Goal: Task Accomplishment & Management: Manage account settings

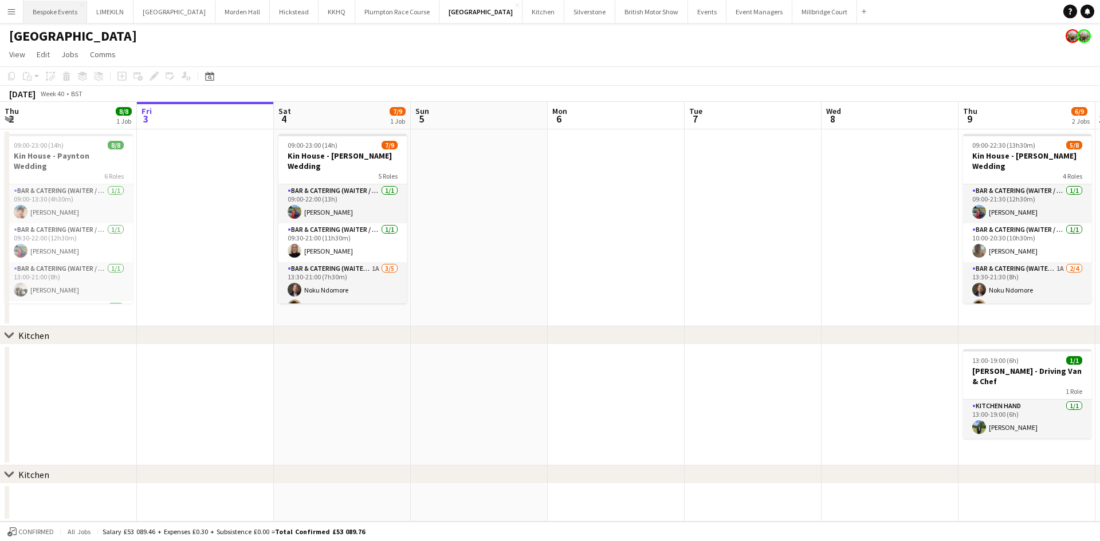
click at [61, 14] on button "Bespoke Events Close" at bounding box center [55, 12] width 64 height 22
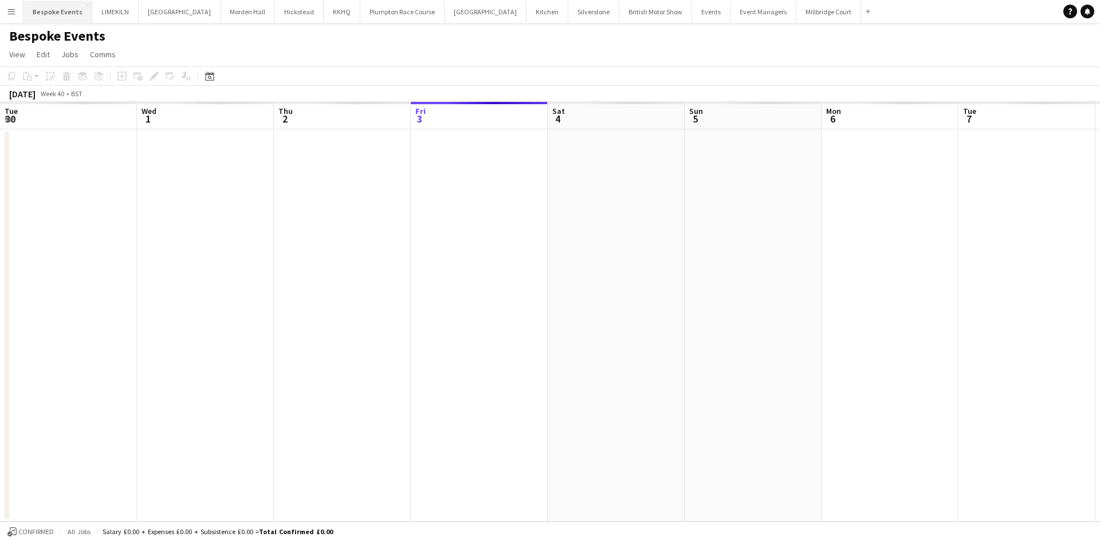
scroll to position [0, 274]
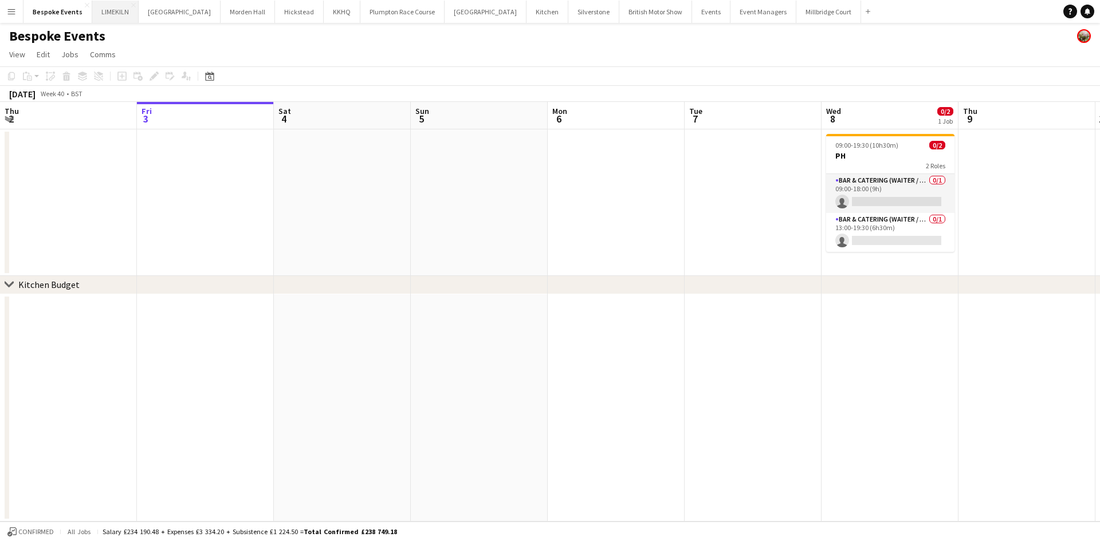
click at [104, 7] on button "LIMEKILN Close" at bounding box center [115, 12] width 46 height 22
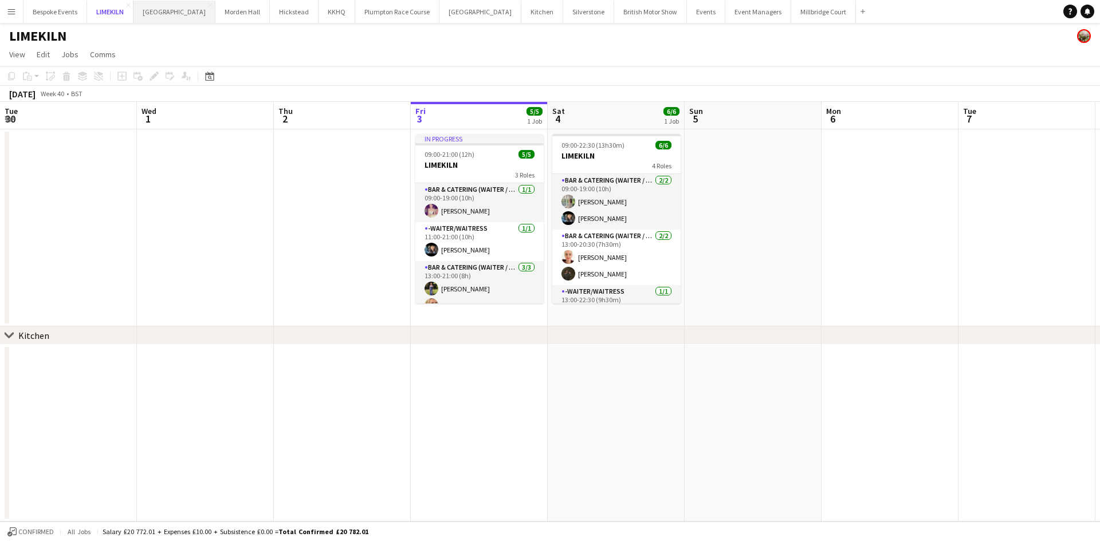
scroll to position [0, 274]
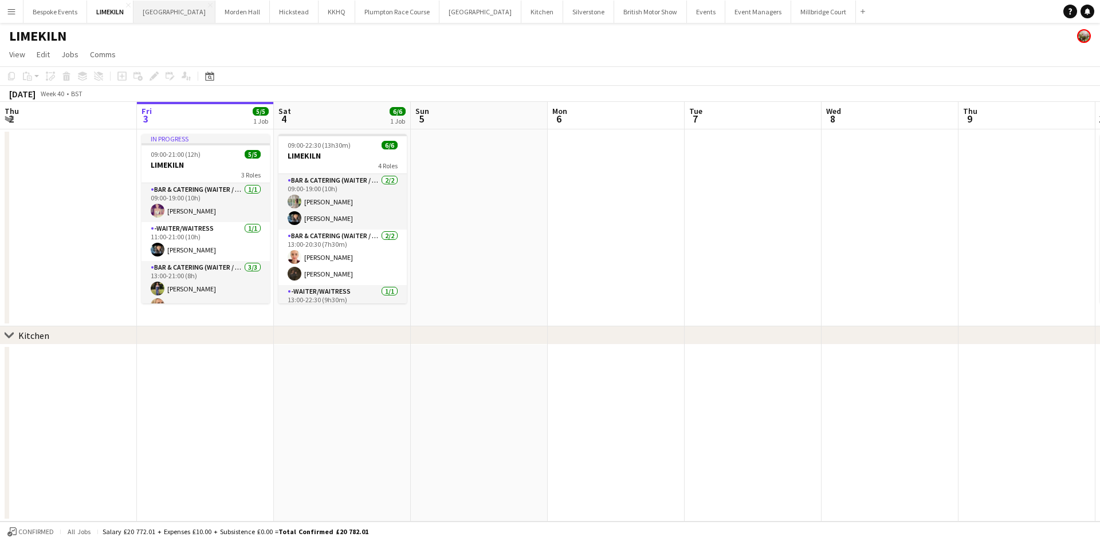
click at [158, 10] on button "[GEOGRAPHIC_DATA] Close" at bounding box center [174, 12] width 82 height 22
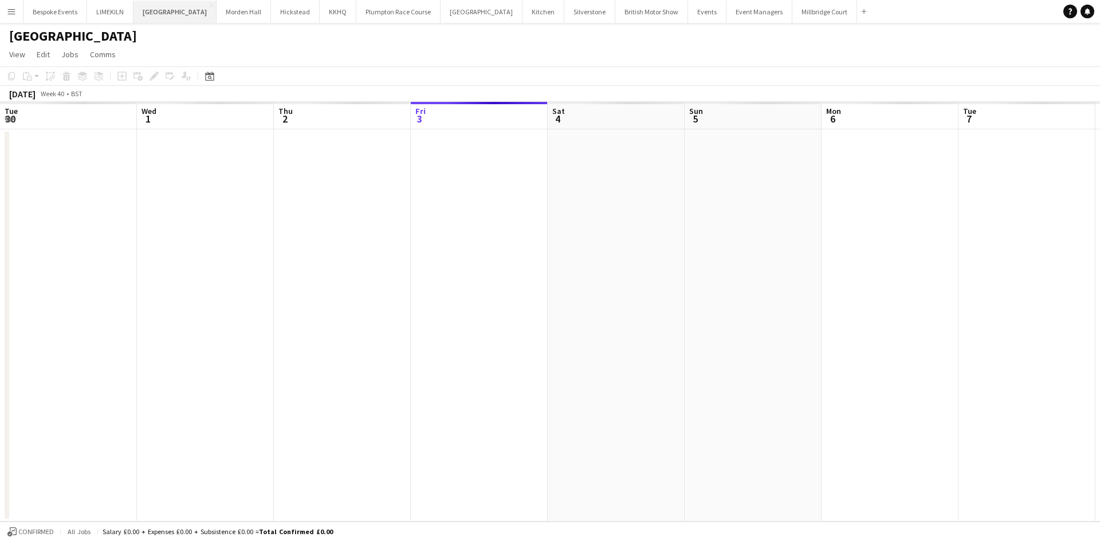
scroll to position [0, 274]
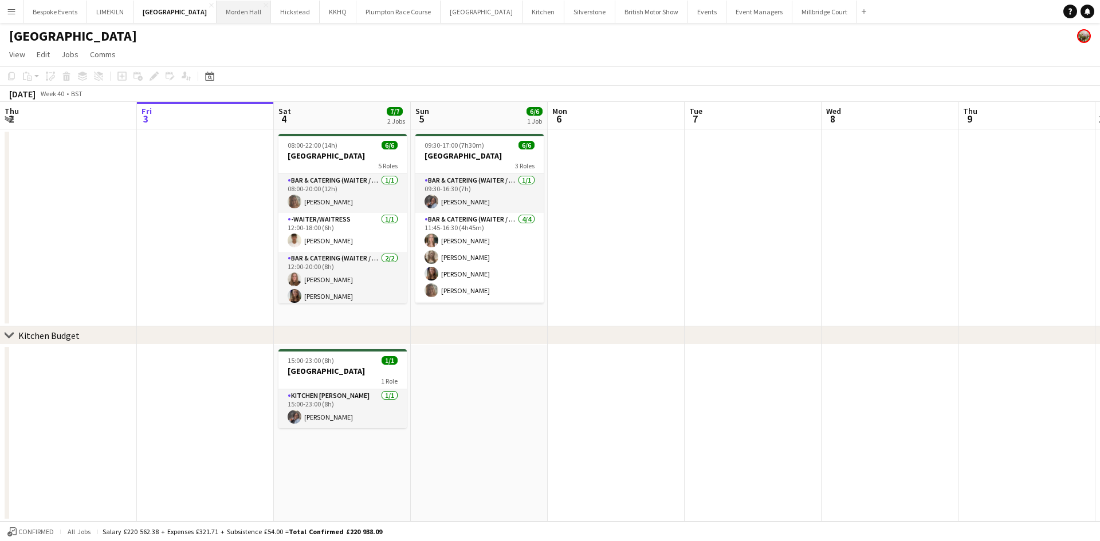
click at [226, 9] on button "[GEOGRAPHIC_DATA] Close" at bounding box center [244, 12] width 54 height 22
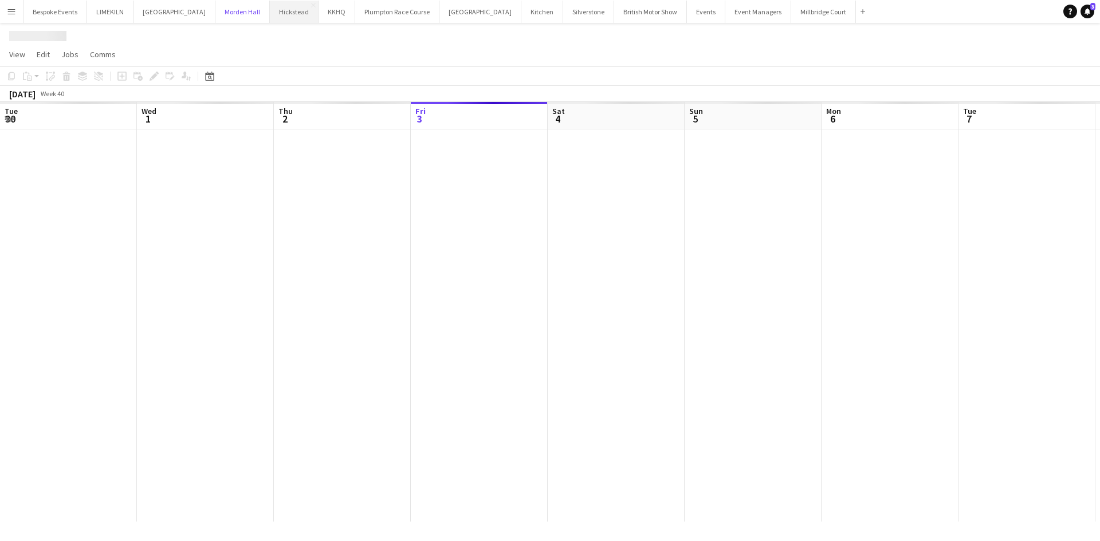
scroll to position [0, 274]
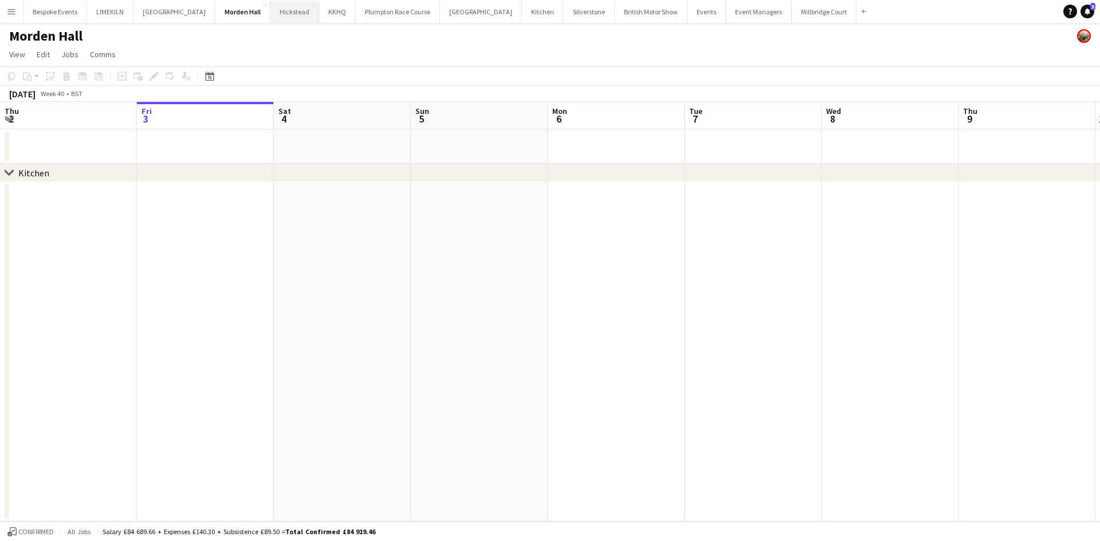
click at [280, 16] on button "Hickstead Close" at bounding box center [294, 12] width 49 height 22
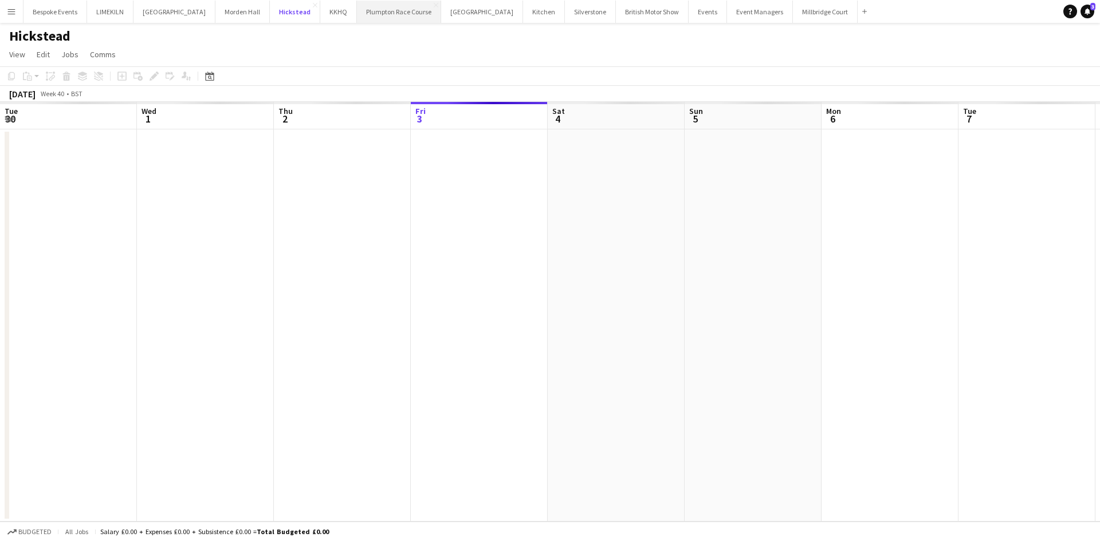
scroll to position [0, 274]
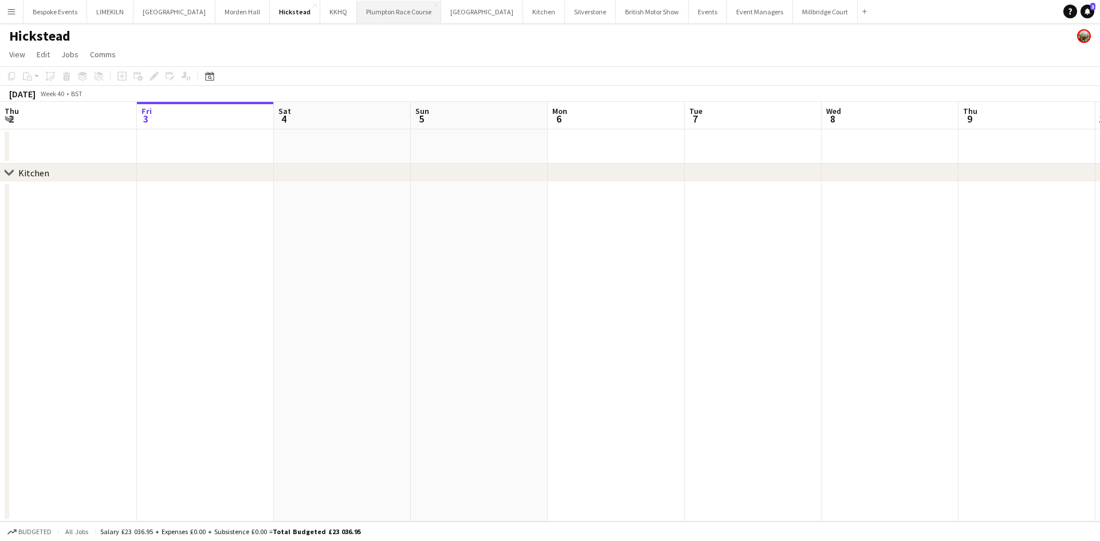
click at [363, 10] on button "Plumpton Race Course Close" at bounding box center [399, 12] width 84 height 22
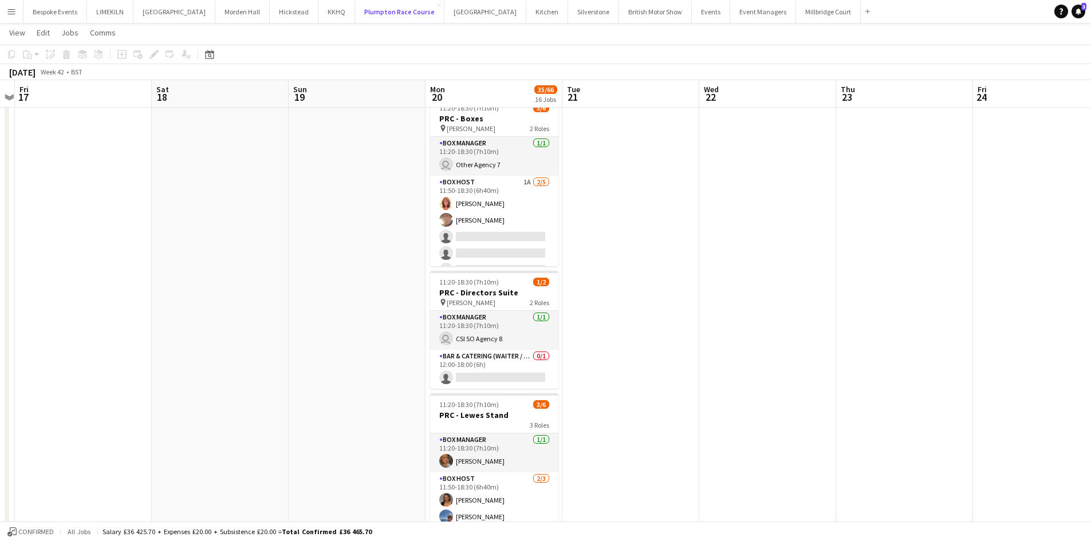
scroll to position [211, 0]
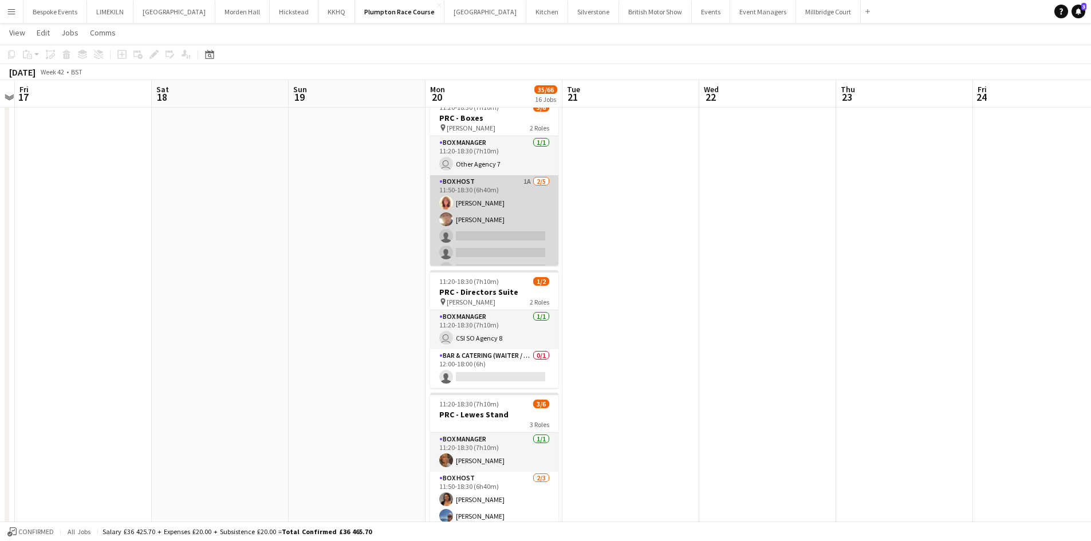
click at [522, 226] on app-card-role "Box Host 1A [DATE] 11:50-18:30 (6h40m) [PERSON_NAME] [PERSON_NAME] single-neutr…" at bounding box center [494, 227] width 128 height 105
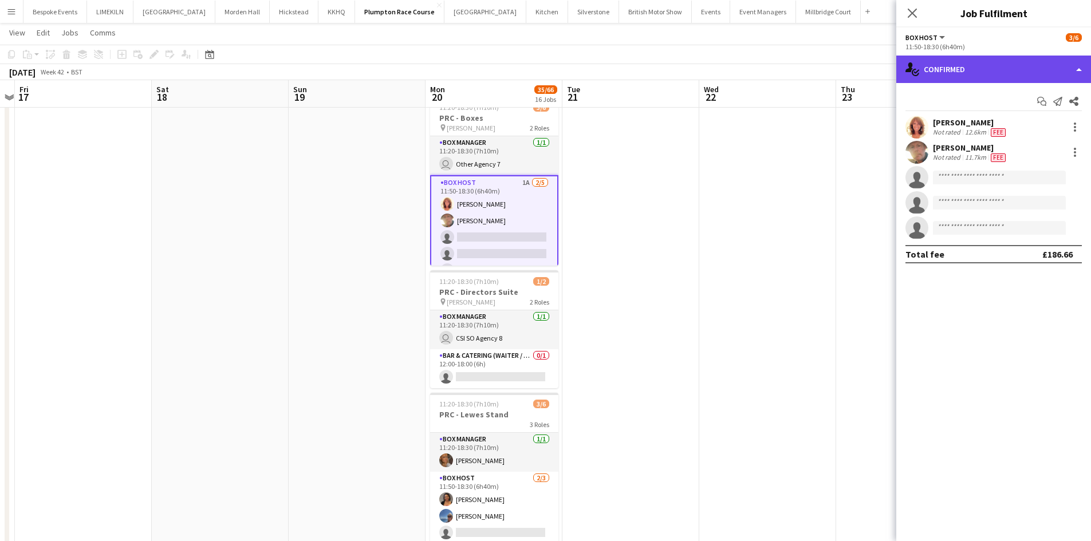
click at [994, 74] on div "single-neutral-actions-check-2 Confirmed" at bounding box center [993, 69] width 195 height 27
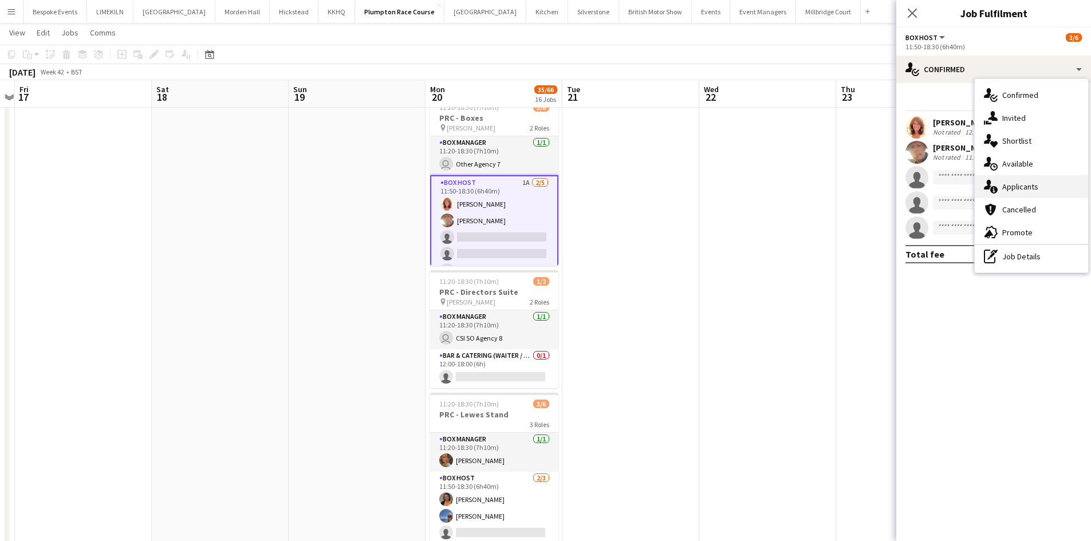
click at [1045, 184] on div "single-neutral-actions-information Applicants" at bounding box center [1031, 186] width 113 height 23
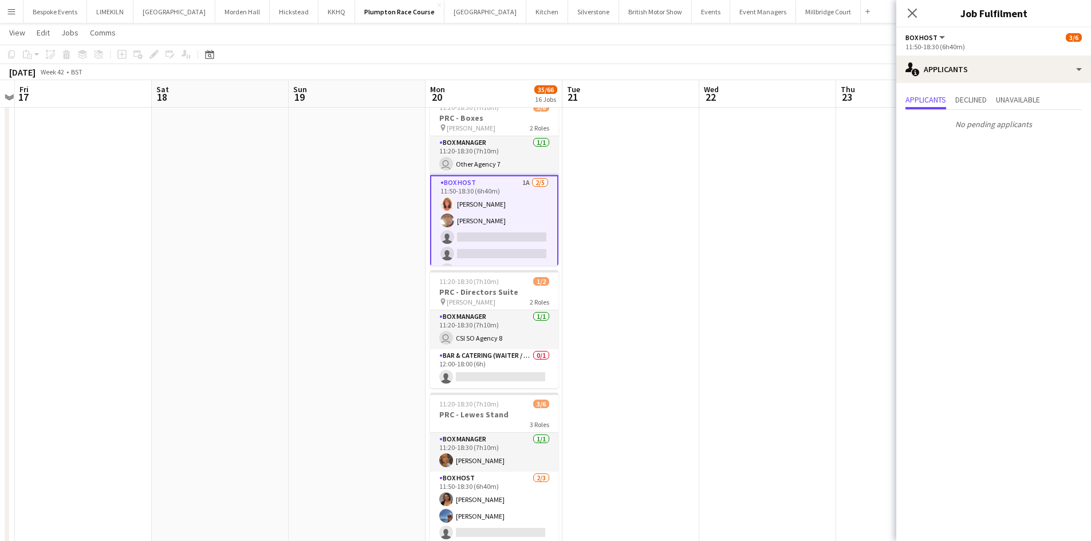
click at [756, 241] on app-date-cell at bounding box center [767, 501] width 137 height 1167
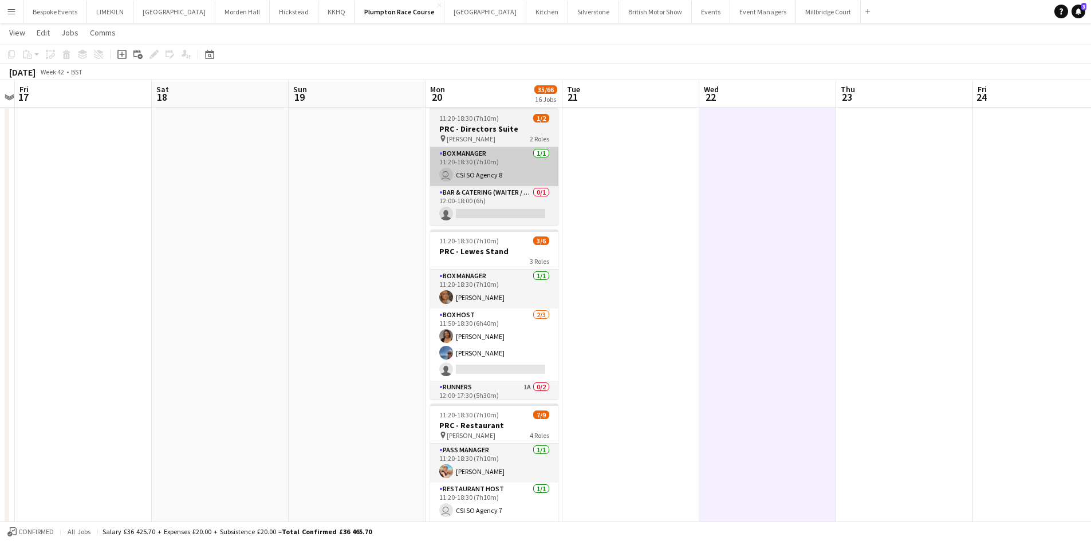
scroll to position [37, 0]
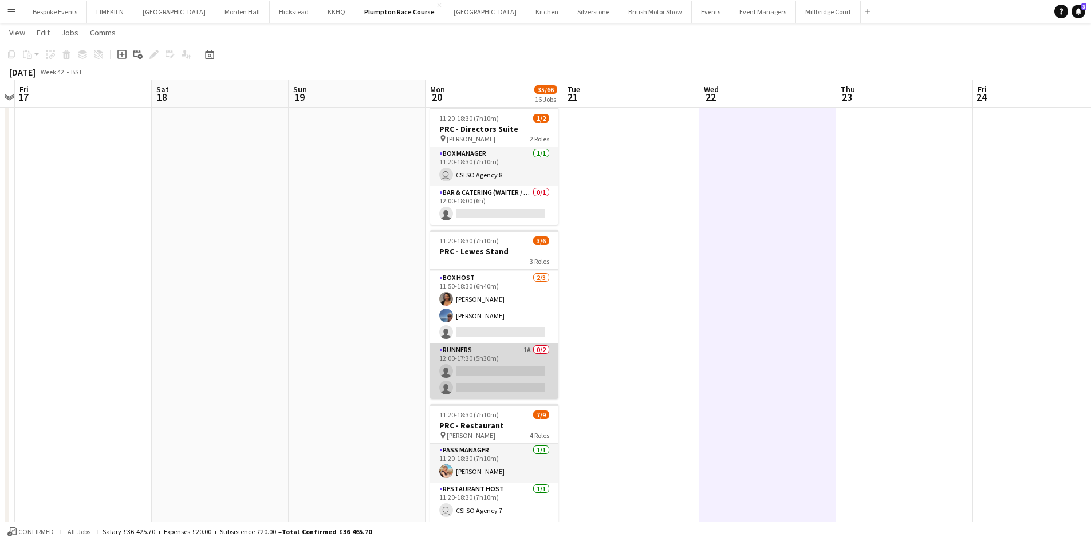
click at [489, 378] on app-card-role "Runners 1A 0/2 12:00-17:30 (5h30m) single-neutral-actions single-neutral-actions" at bounding box center [494, 372] width 128 height 56
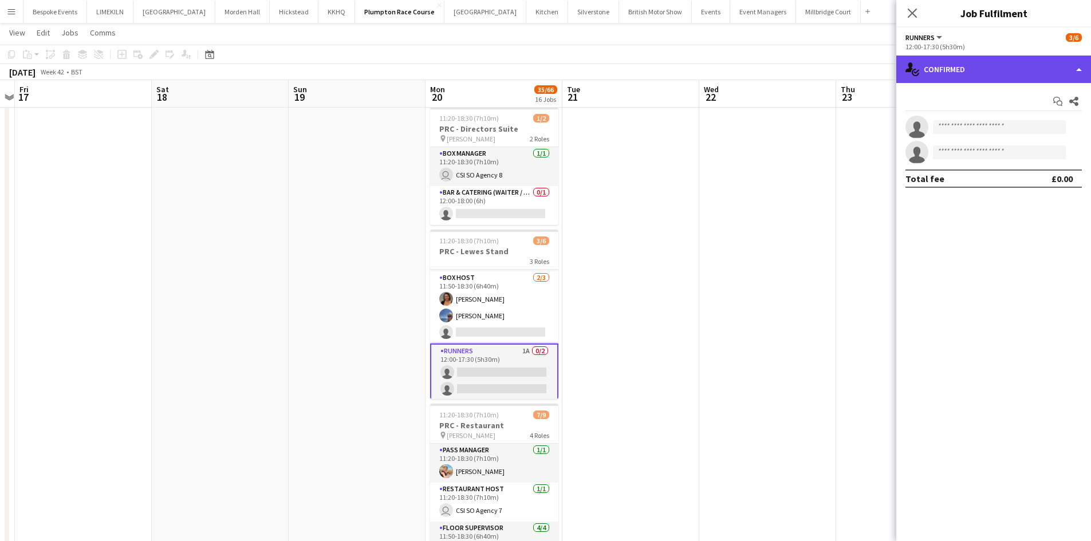
click at [976, 67] on div "single-neutral-actions-check-2 Confirmed" at bounding box center [993, 69] width 195 height 27
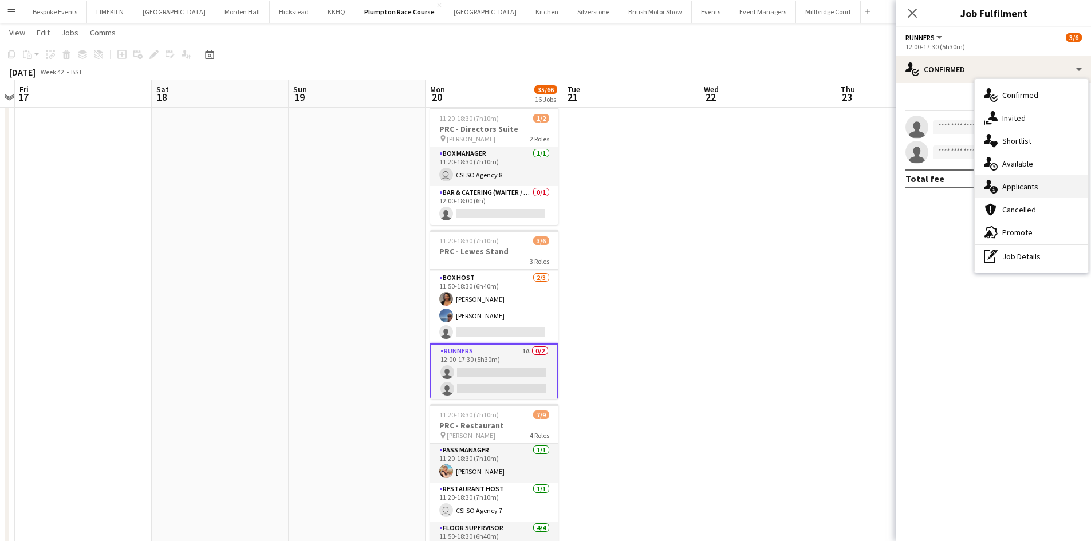
click at [1033, 188] on span "Applicants" at bounding box center [1020, 187] width 36 height 10
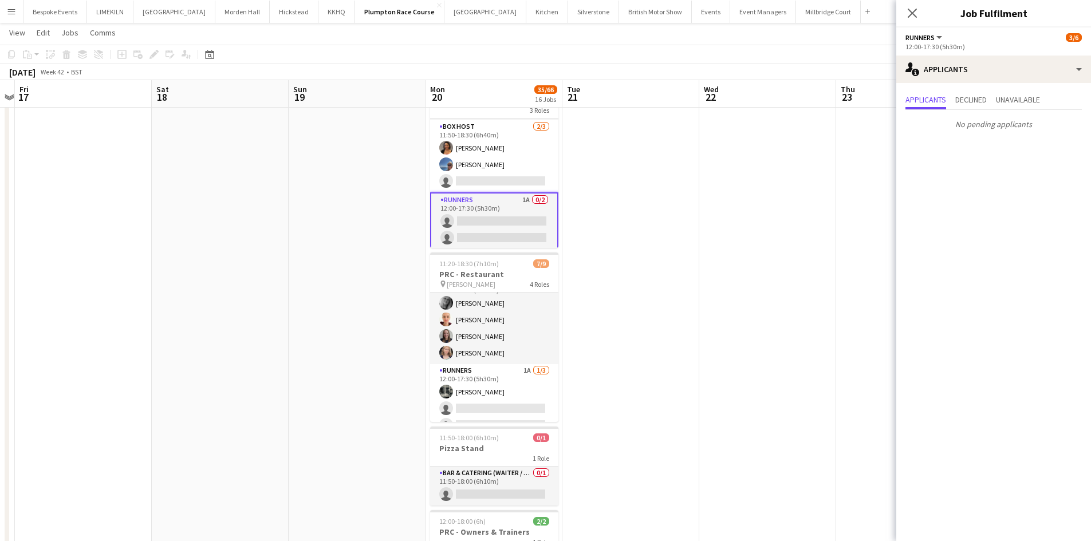
scroll to position [109, 0]
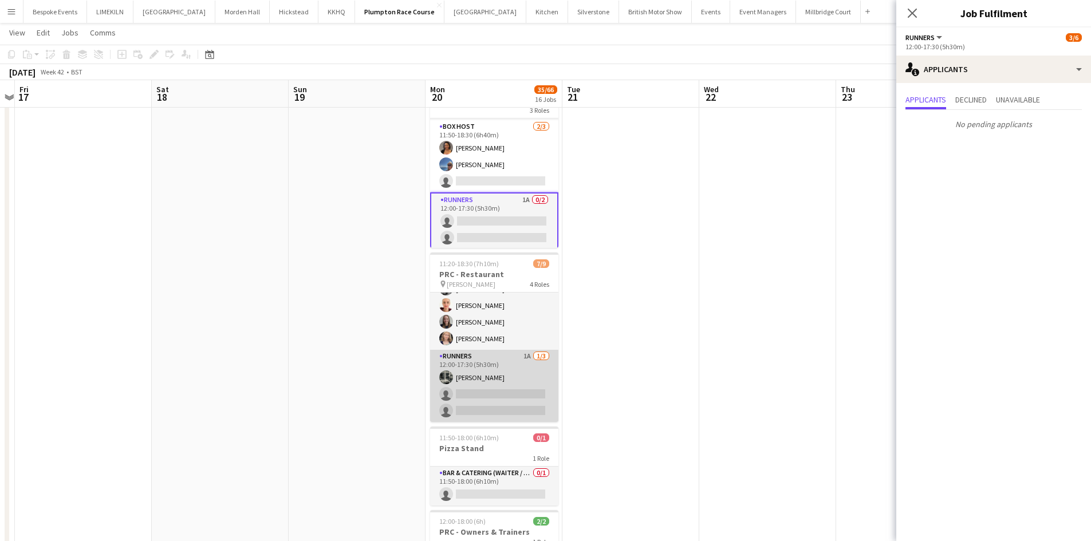
click at [506, 381] on app-card-role "Runners 1A [DATE] 12:00-17:30 (5h30m) [PERSON_NAME] single-neutral-actions sing…" at bounding box center [494, 386] width 128 height 72
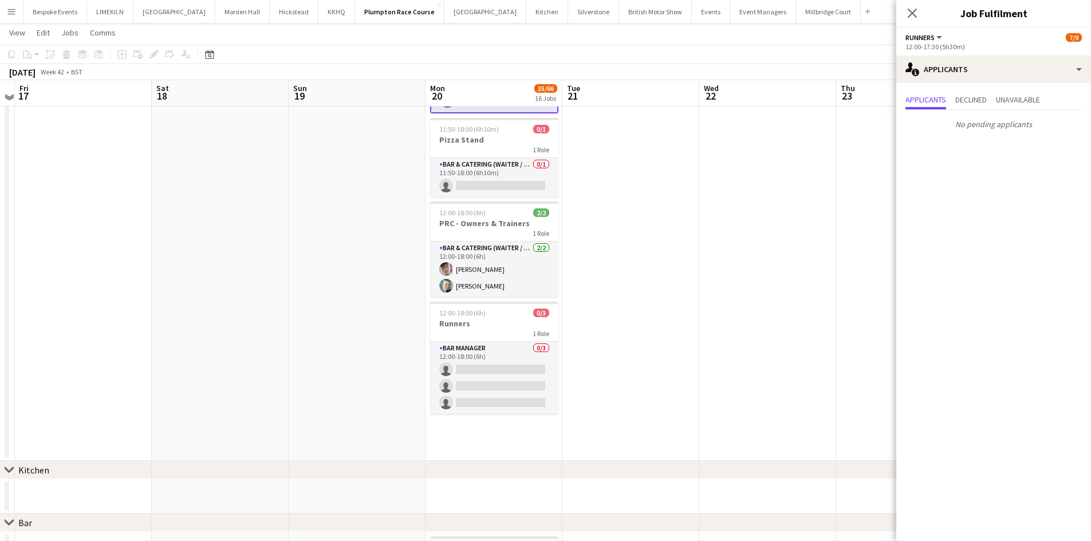
scroll to position [835, 0]
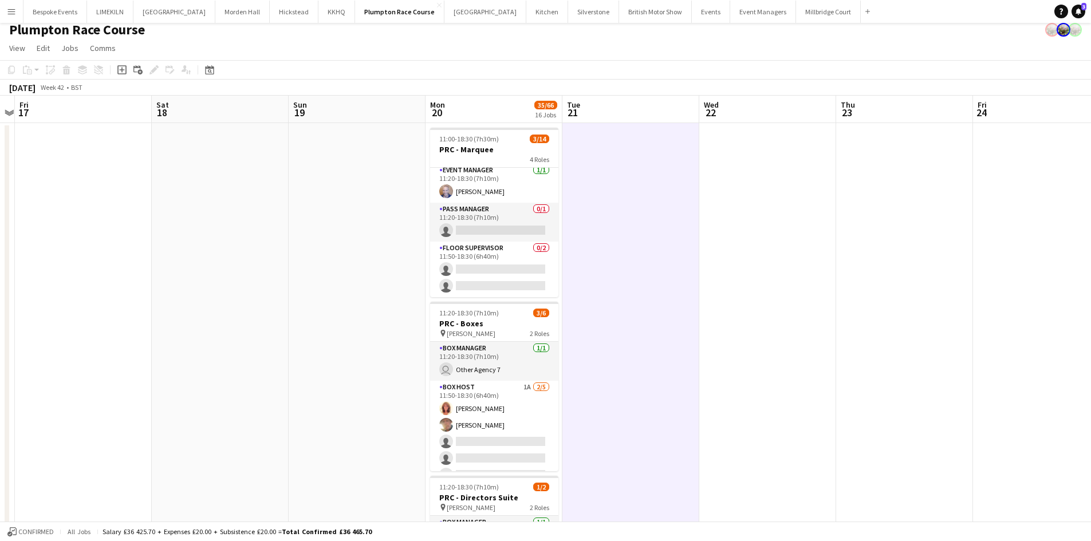
scroll to position [0, 0]
